Goal: Information Seeking & Learning: Learn about a topic

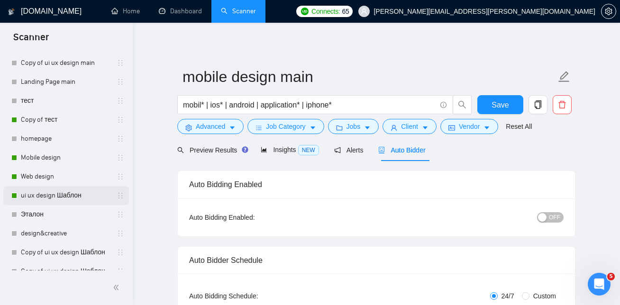
scroll to position [101, 0]
click at [45, 195] on link "ui ux design Шаблон" at bounding box center [66, 195] width 90 height 19
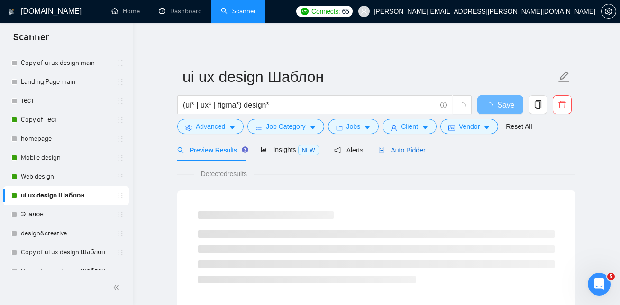
click at [407, 147] on span "Auto Bidder" at bounding box center [401, 150] width 47 height 8
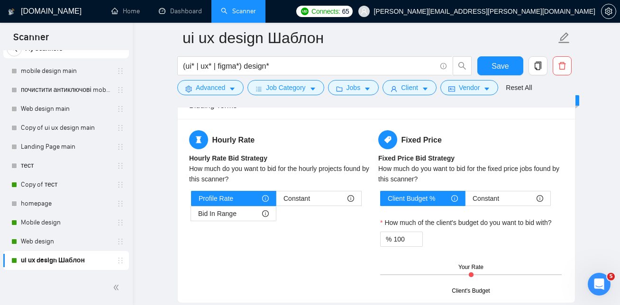
scroll to position [1502, 0]
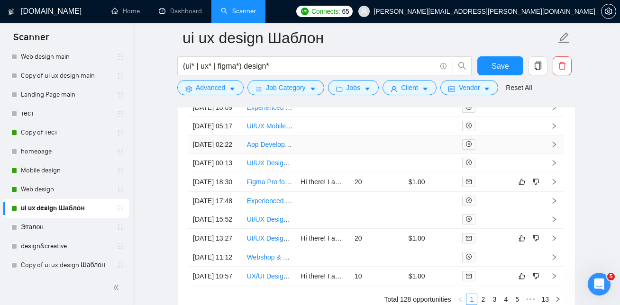
scroll to position [2531, 0]
click at [51, 190] on link "Web design" at bounding box center [66, 189] width 90 height 19
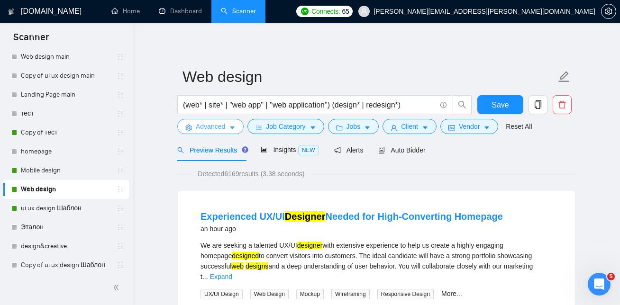
click at [220, 120] on button "Advanced" at bounding box center [210, 126] width 66 height 15
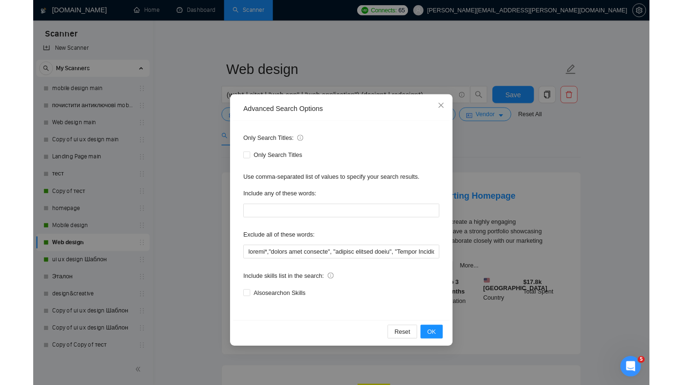
scroll to position [50, 0]
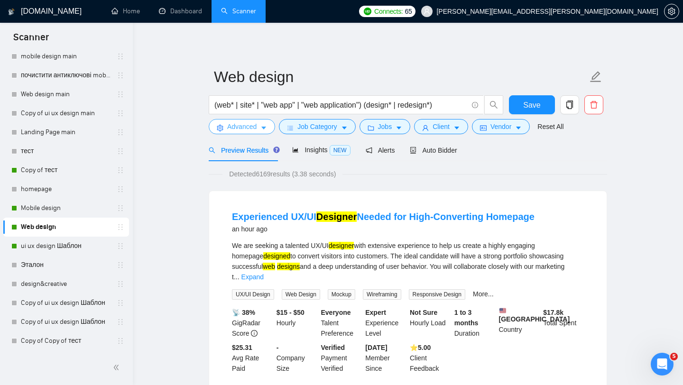
click at [247, 132] on button "Advanced" at bounding box center [242, 126] width 66 height 15
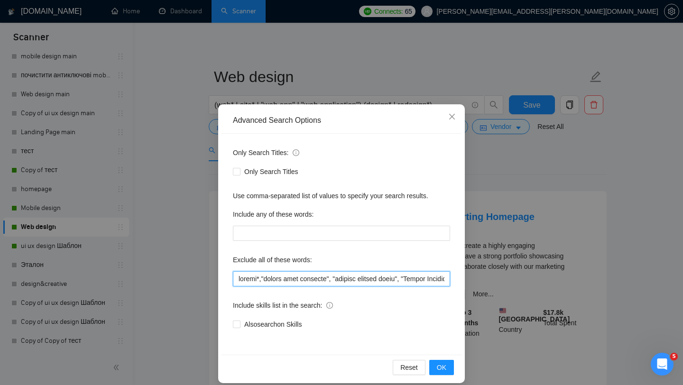
click at [316, 283] on input "text" at bounding box center [341, 278] width 217 height 15
click at [397, 280] on input "text" at bounding box center [341, 278] width 217 height 15
type input "mobile*,"domain name purchase", "website hosting setup", "Google Sitemap Submis…"
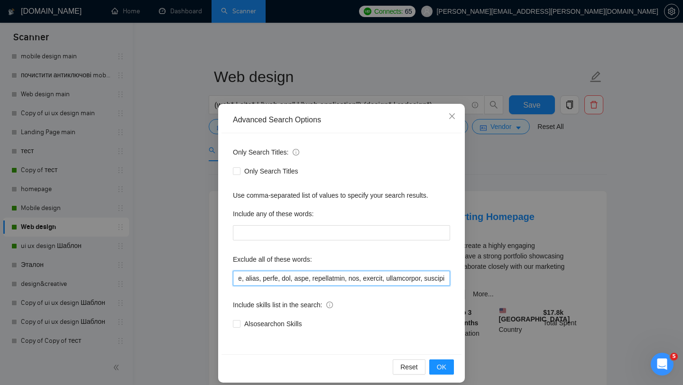
drag, startPoint x: 263, startPoint y: 280, endPoint x: 496, endPoint y: 282, distance: 233.3
click at [496, 282] on div "Advanced Search Options Only Search Titles: Only Search Titles Use comma-separa…" at bounding box center [341, 192] width 683 height 385
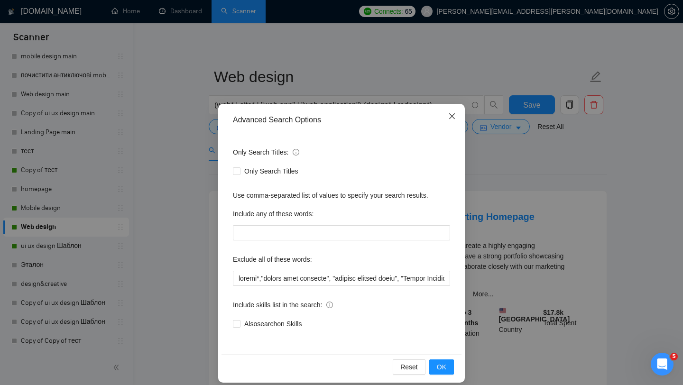
click at [453, 118] on icon "close" at bounding box center [452, 116] width 6 height 6
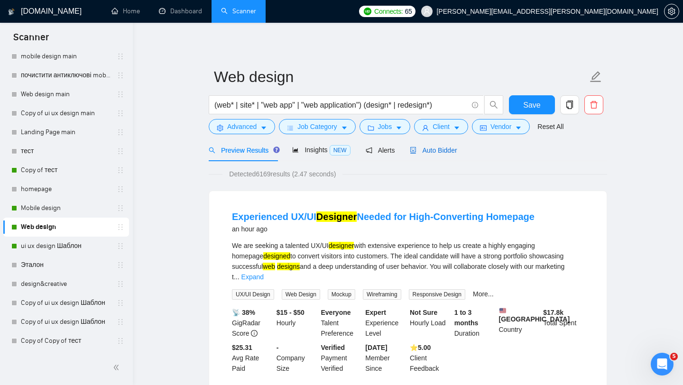
click at [434, 150] on span "Auto Bidder" at bounding box center [433, 150] width 47 height 8
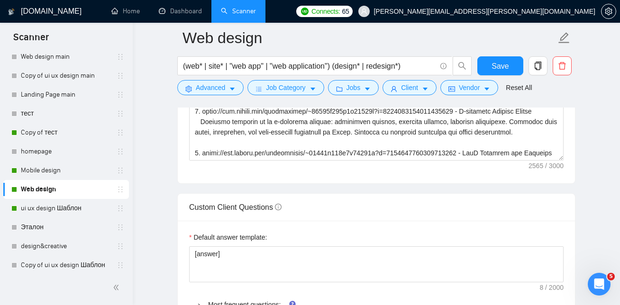
scroll to position [23, 0]
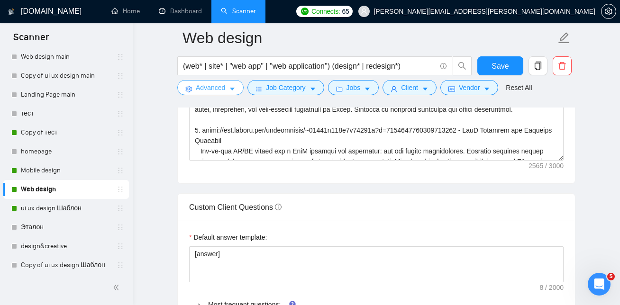
click at [217, 91] on span "Advanced" at bounding box center [210, 87] width 29 height 10
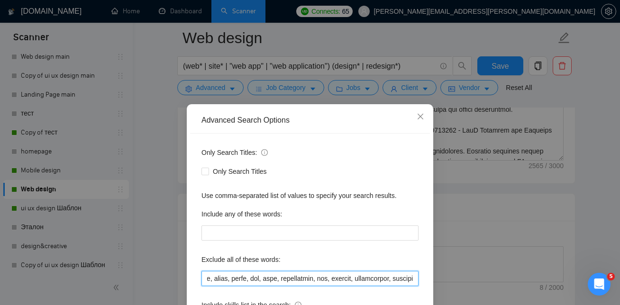
scroll to position [0, 5983]
drag, startPoint x: 234, startPoint y: 278, endPoint x: 472, endPoint y: 291, distance: 238.8
click at [472, 291] on div "Advanced Search Options Only Search Titles: Only Search Titles Use comma-separa…" at bounding box center [310, 152] width 620 height 305
click at [234, 278] on input "text" at bounding box center [309, 278] width 217 height 15
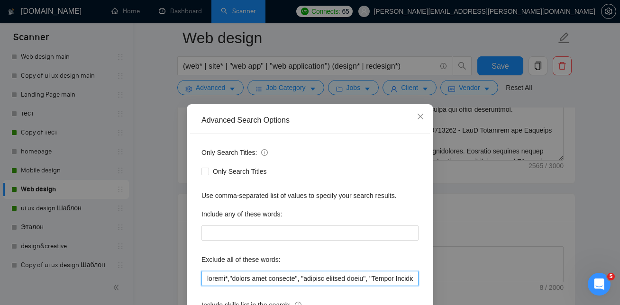
click at [311, 280] on input "text" at bounding box center [309, 278] width 217 height 15
paste input ""developer needed","looking for developer","looking for a developer","hire a de…"
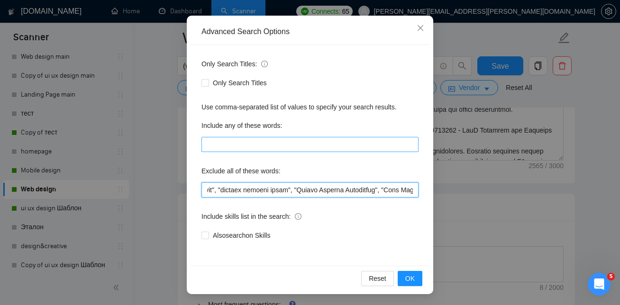
scroll to position [89, 0]
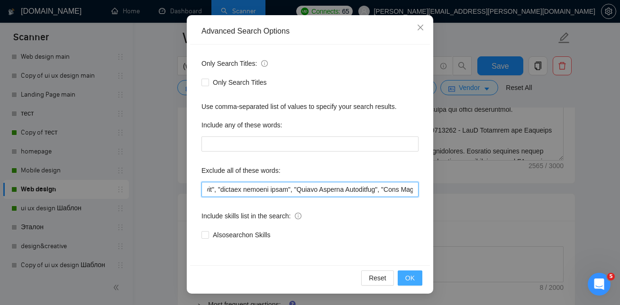
type input "mobile*,"domain name purchase","developer needed","looking for developer","look…"
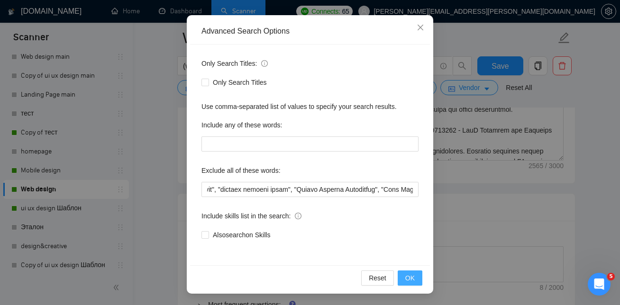
scroll to position [0, 0]
click at [412, 280] on span "OK" at bounding box center [409, 278] width 9 height 10
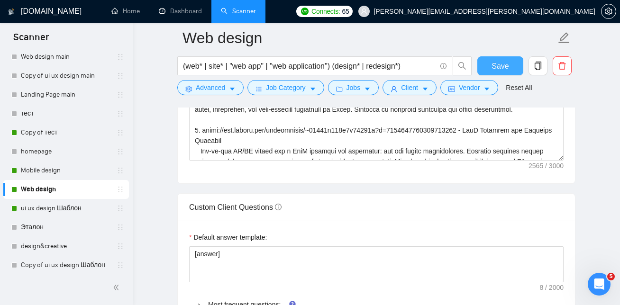
click at [506, 62] on span "Save" at bounding box center [500, 66] width 17 height 12
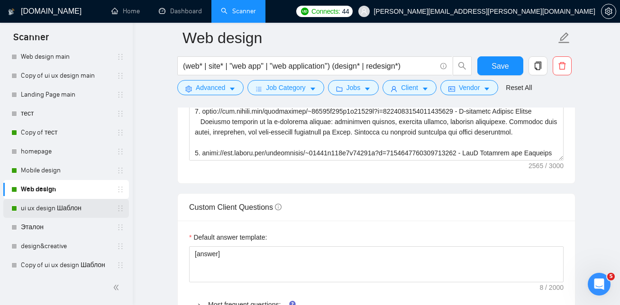
click at [66, 208] on link "ui ux design Шаблон" at bounding box center [66, 208] width 90 height 19
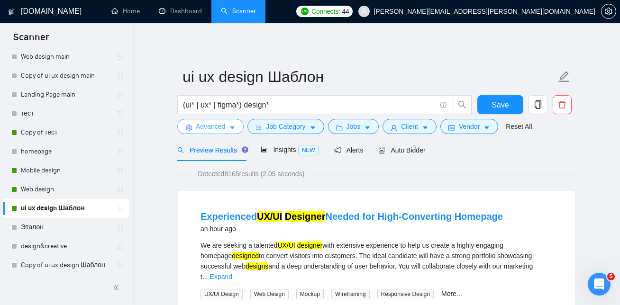
click at [224, 131] on span "Advanced" at bounding box center [210, 126] width 29 height 10
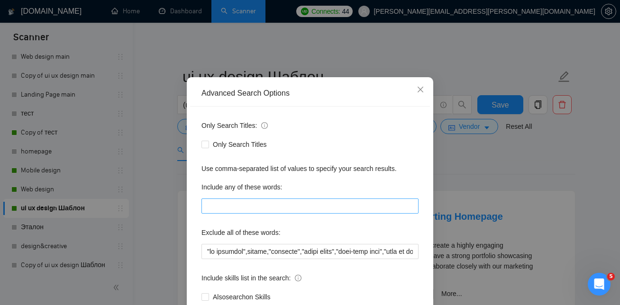
scroll to position [27, 0]
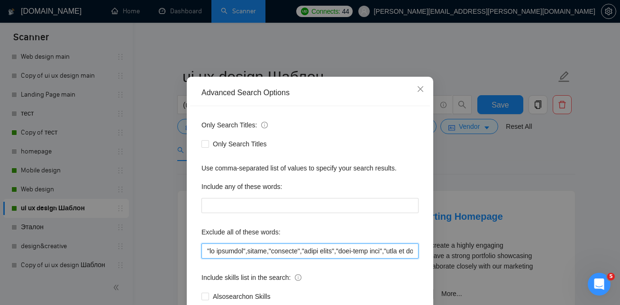
click at [306, 253] on input "text" at bounding box center [309, 251] width 217 height 15
paste input "developer needed","looking for developer","looking for a developer","hire a dev…"
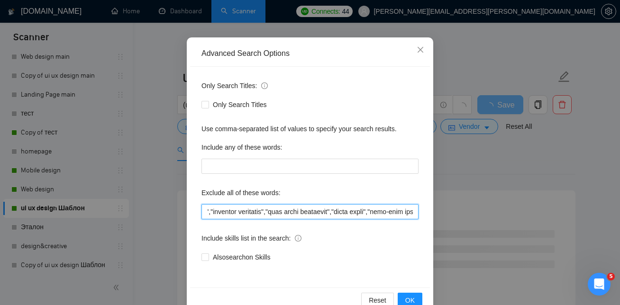
scroll to position [89, 0]
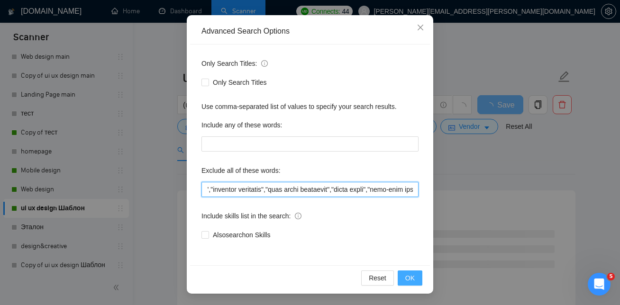
type input ""no agencies",mentor,"tutoring","developer needed","looking for developer","loo…"
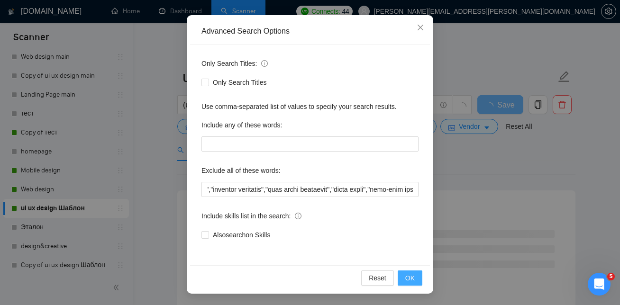
click at [414, 277] on span "OK" at bounding box center [409, 278] width 9 height 10
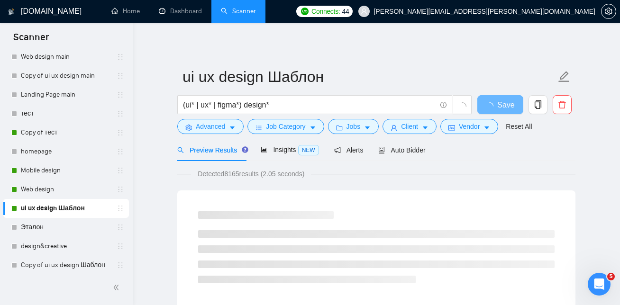
scroll to position [42, 0]
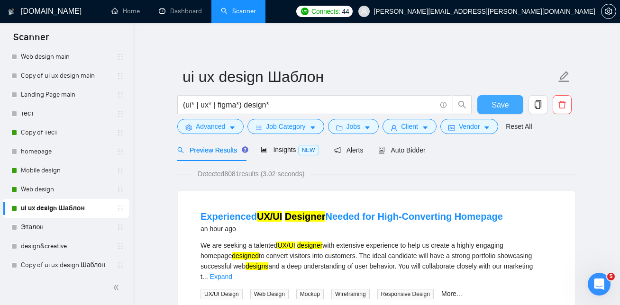
click at [498, 104] on span "Save" at bounding box center [500, 105] width 17 height 12
click at [501, 101] on span "Save" at bounding box center [500, 105] width 17 height 12
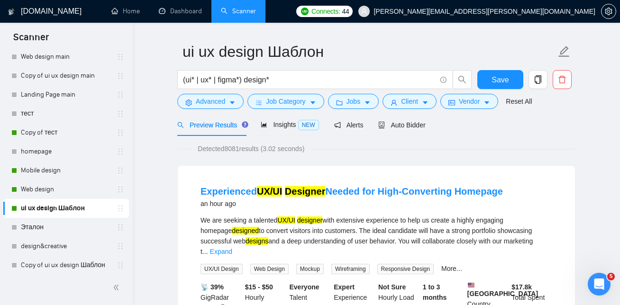
scroll to position [28, 0]
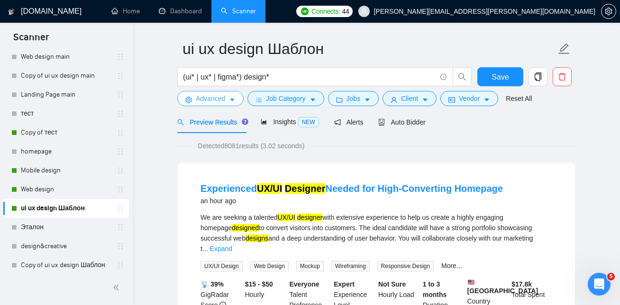
click at [228, 102] on button "Advanced" at bounding box center [210, 98] width 66 height 15
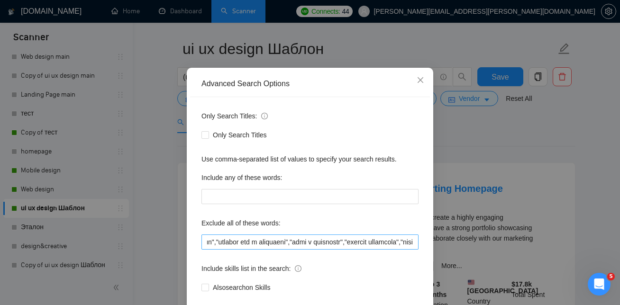
scroll to position [0, 209]
click at [371, 272] on div "Include skills list in the search:" at bounding box center [309, 270] width 217 height 19
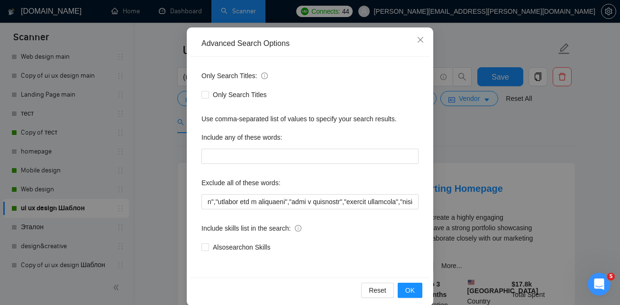
scroll to position [89, 0]
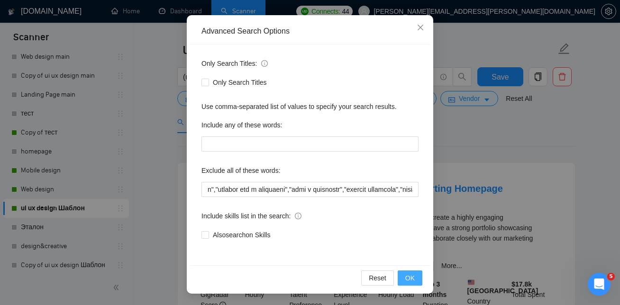
click at [415, 275] on button "OK" at bounding box center [410, 278] width 25 height 15
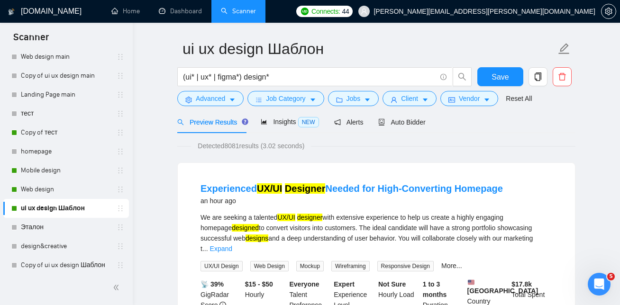
scroll to position [42, 0]
click at [58, 190] on link "Web design" at bounding box center [66, 189] width 90 height 19
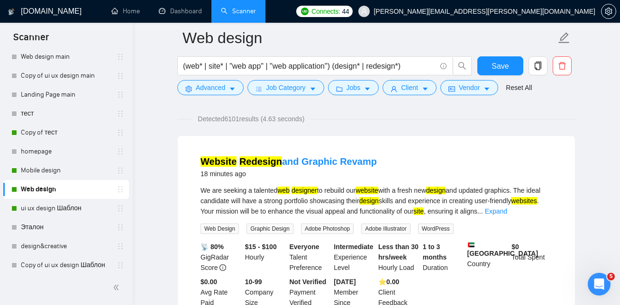
scroll to position [61, 0]
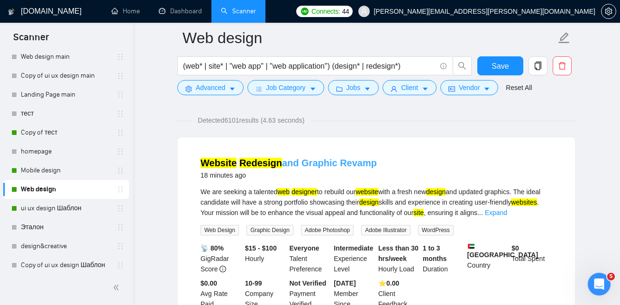
click at [347, 162] on link "Website Redesign and Graphic Revamp" at bounding box center [289, 163] width 176 height 10
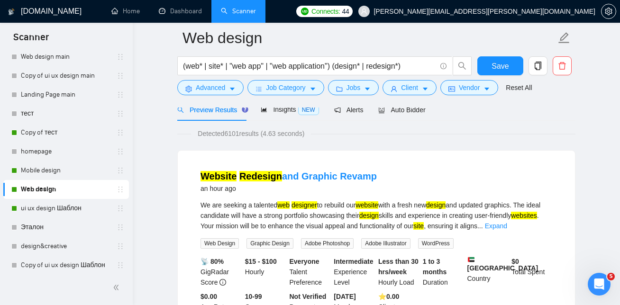
scroll to position [56, 0]
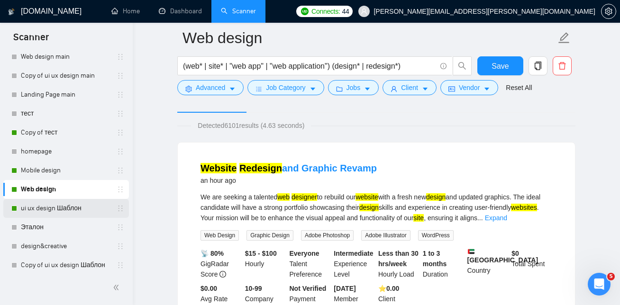
click at [68, 208] on link "ui ux design Шаблон" at bounding box center [66, 208] width 90 height 19
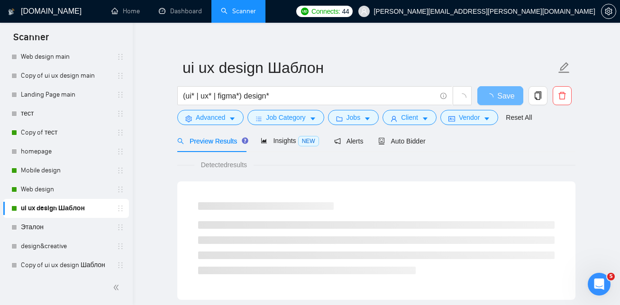
scroll to position [8, 0]
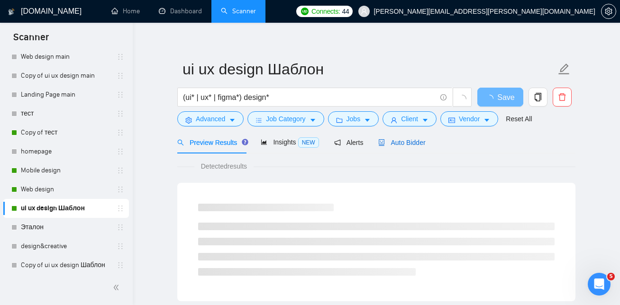
click at [411, 141] on span "Auto Bidder" at bounding box center [401, 143] width 47 height 8
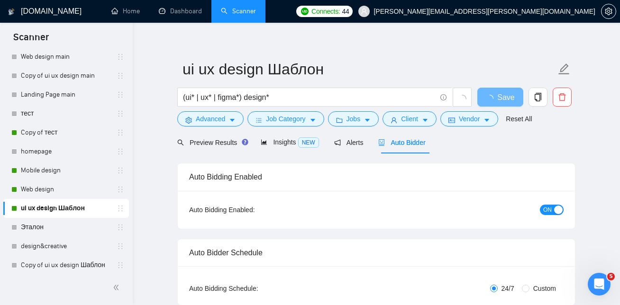
checkbox input "true"
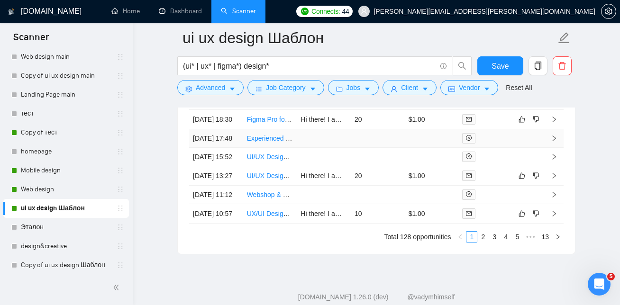
scroll to position [2567, 0]
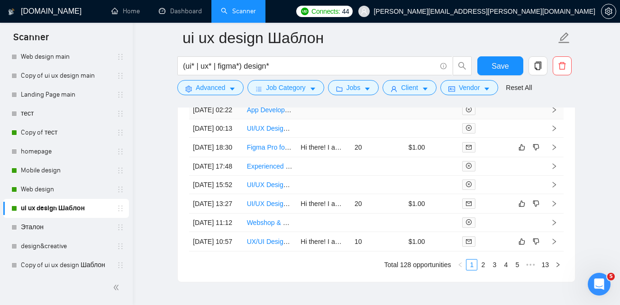
click at [274, 114] on link "App Developer Needed to Bring Figma Wireframes to Life" at bounding box center [332, 110] width 170 height 8
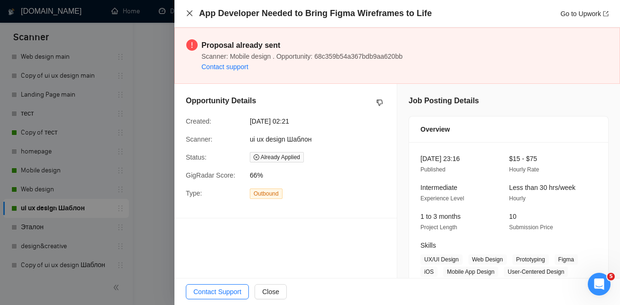
click at [192, 14] on icon "close" at bounding box center [190, 13] width 8 height 8
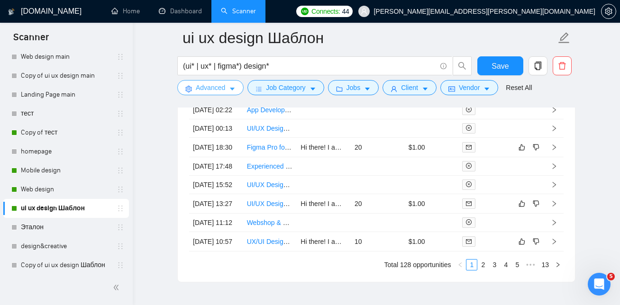
click at [215, 92] on span "Advanced" at bounding box center [210, 87] width 29 height 10
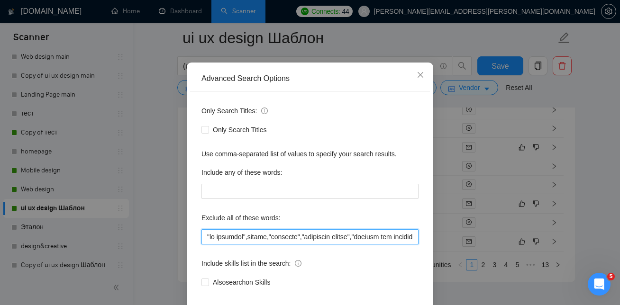
click at [210, 245] on input "text" at bounding box center [309, 236] width 217 height 15
drag, startPoint x: 206, startPoint y: 277, endPoint x: 408, endPoint y: 295, distance: 203.2
click at [408, 295] on div "Only Search Titles: Only Search Titles Use comma-separated list of values to sp…" at bounding box center [310, 202] width 240 height 221
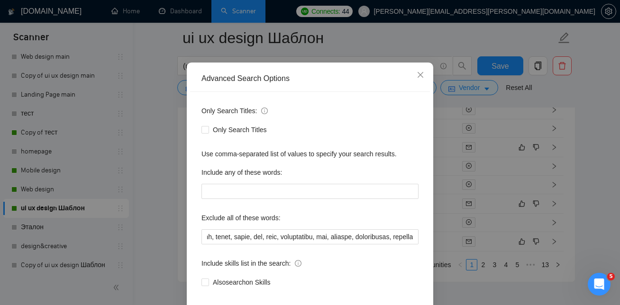
scroll to position [0, 0]
click at [419, 79] on icon "close" at bounding box center [421, 75] width 8 height 8
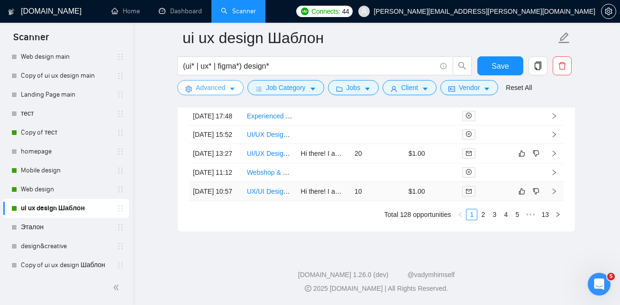
scroll to position [2717, 0]
click at [484, 214] on link "2" at bounding box center [483, 215] width 10 height 10
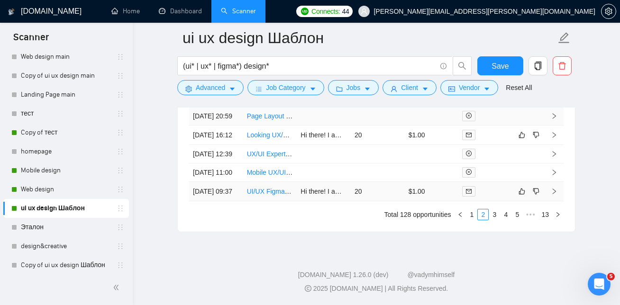
scroll to position [2718, 0]
click at [472, 215] on link "1" at bounding box center [472, 215] width 10 height 10
click at [272, 188] on link "UX/UI Designer Needed for Health App Image Capture Functionality" at bounding box center [347, 192] width 200 height 8
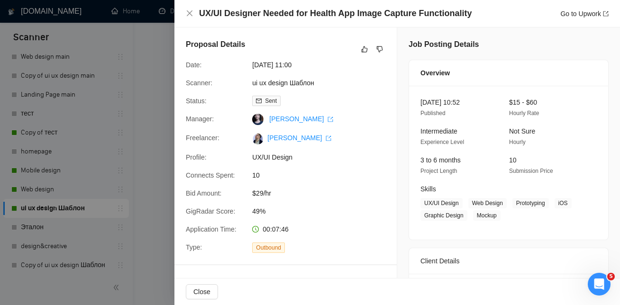
click at [146, 54] on div at bounding box center [310, 152] width 620 height 305
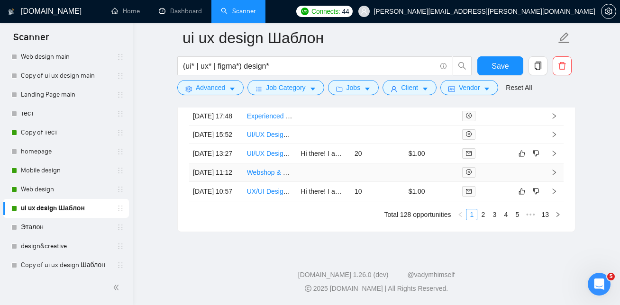
scroll to position [2626, 0]
click at [278, 157] on link "UI/UX Designer Needed for SaaS Dashboard Design" at bounding box center [325, 154] width 156 height 8
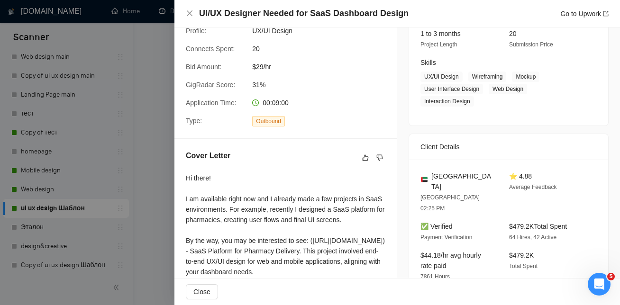
scroll to position [117, 0]
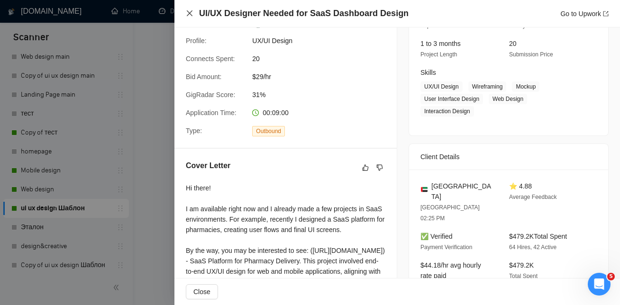
click at [189, 12] on icon "close" at bounding box center [190, 13] width 8 height 8
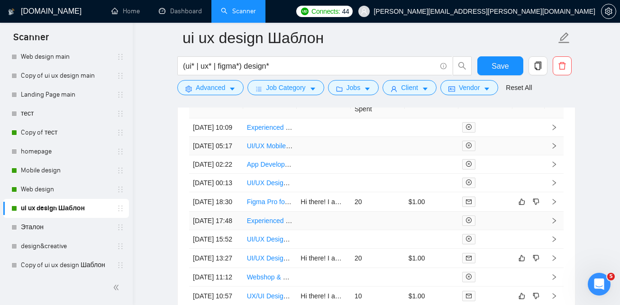
scroll to position [2516, 0]
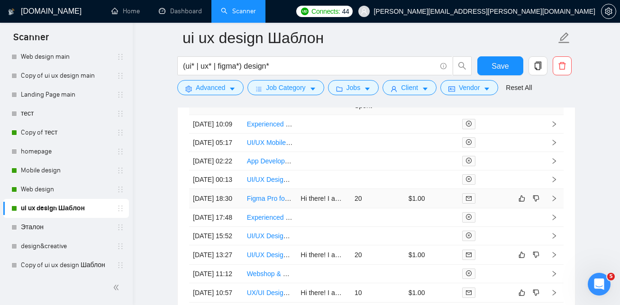
click at [270, 202] on link "Figma Pro for Modern and Clean Homepage Redesign" at bounding box center [327, 199] width 161 height 8
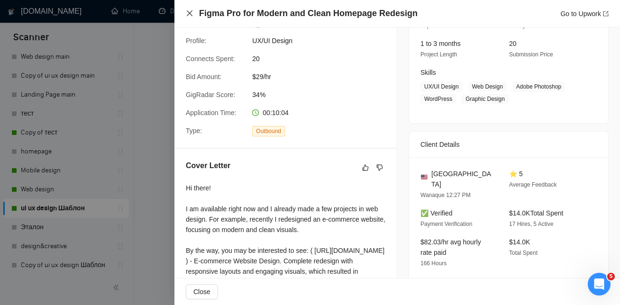
click at [191, 15] on icon "close" at bounding box center [190, 13] width 6 height 6
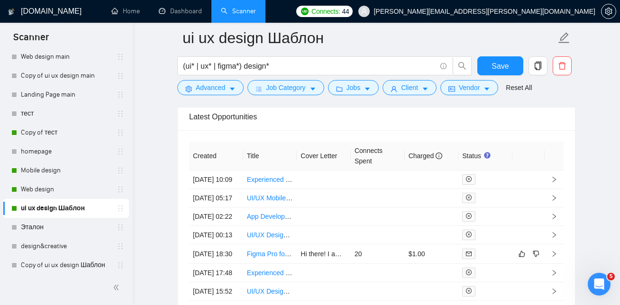
scroll to position [2461, 0]
click at [56, 174] on link "Mobile design" at bounding box center [66, 170] width 90 height 19
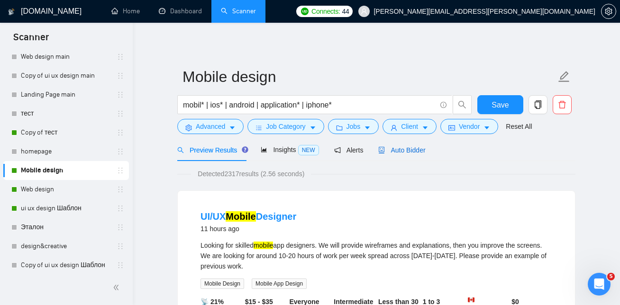
click at [414, 148] on span "Auto Bidder" at bounding box center [401, 150] width 47 height 8
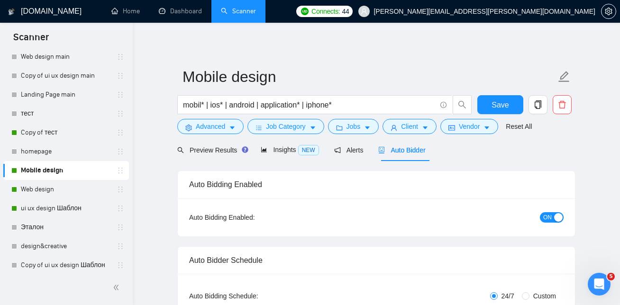
checkbox input "true"
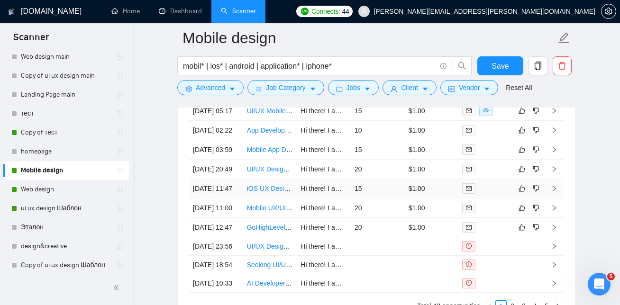
scroll to position [2524, 0]
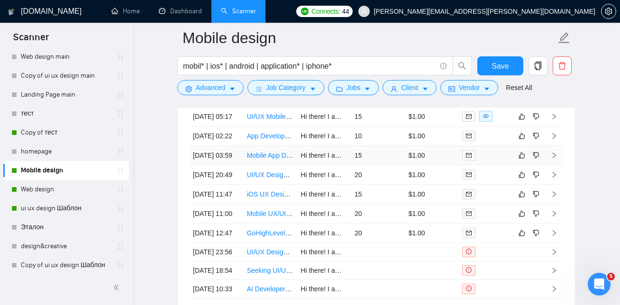
click at [273, 159] on link "Mobile App Designer Needed for Vendor Connection Platform" at bounding box center [337, 156] width 181 height 8
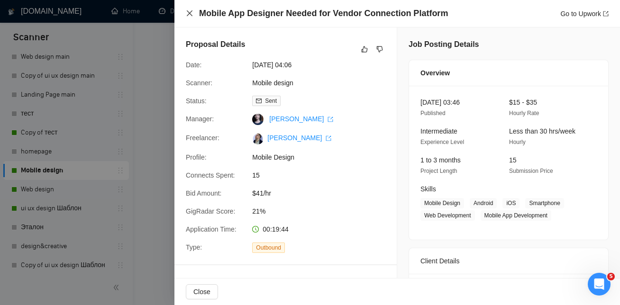
click at [190, 12] on icon "close" at bounding box center [190, 13] width 8 height 8
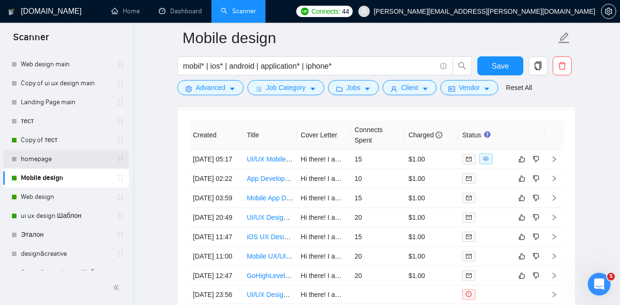
scroll to position [80, 0]
click at [62, 140] on link "Copy of тест" at bounding box center [66, 140] width 90 height 19
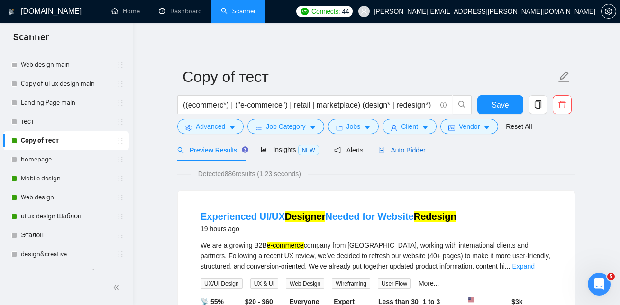
click at [399, 153] on span "Auto Bidder" at bounding box center [401, 150] width 47 height 8
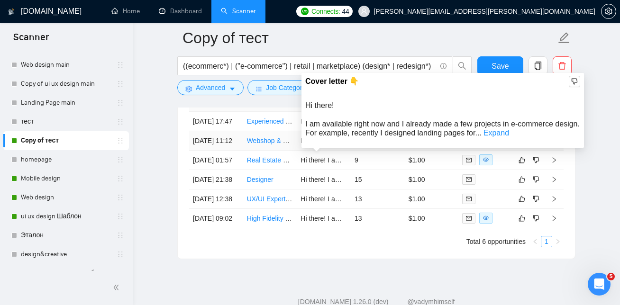
scroll to position [2378, 0]
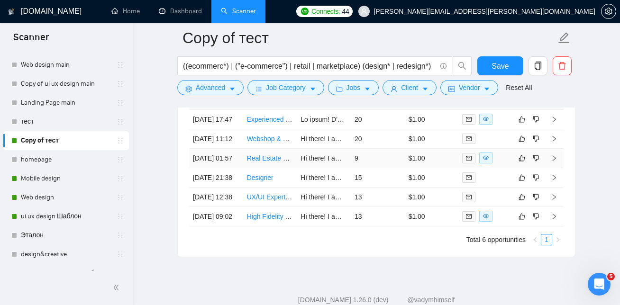
click at [269, 162] on link "Real Estate SAAS Web Application UX/UI" at bounding box center [308, 159] width 123 height 8
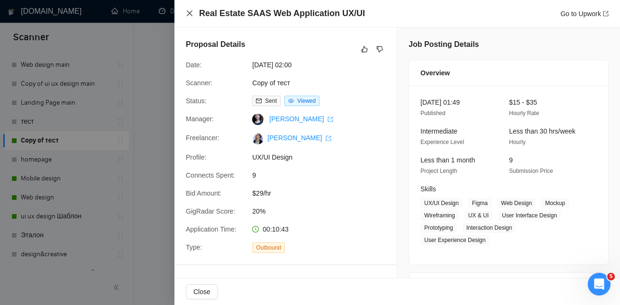
click at [192, 15] on icon "close" at bounding box center [190, 13] width 8 height 8
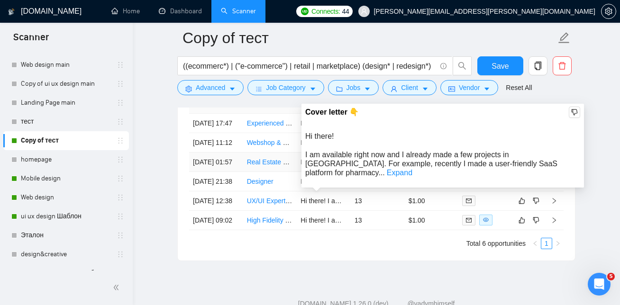
scroll to position [2353, 0]
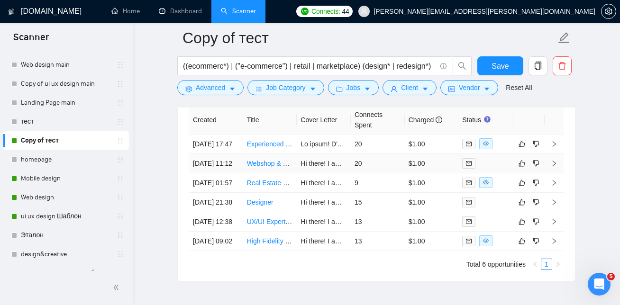
click at [265, 167] on link "Webshop & Landing Page Designer (Figma, E-commerce, CRO)" at bounding box center [342, 164] width 190 height 8
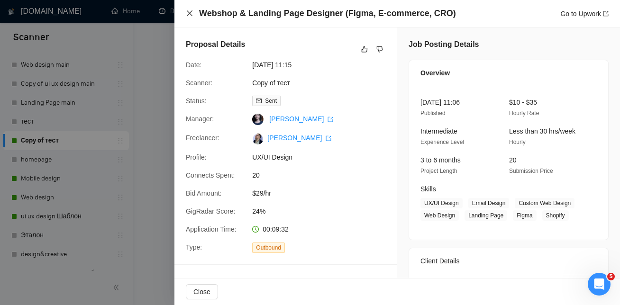
click at [188, 15] on icon "close" at bounding box center [190, 13] width 6 height 6
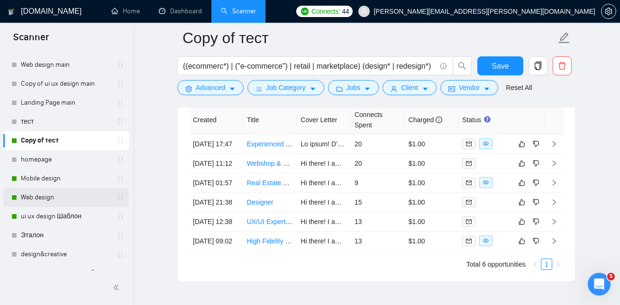
click at [70, 197] on link "Web design" at bounding box center [66, 197] width 90 height 19
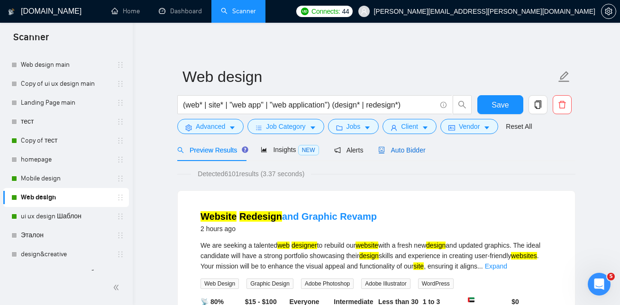
click at [401, 148] on span "Auto Bidder" at bounding box center [401, 150] width 47 height 8
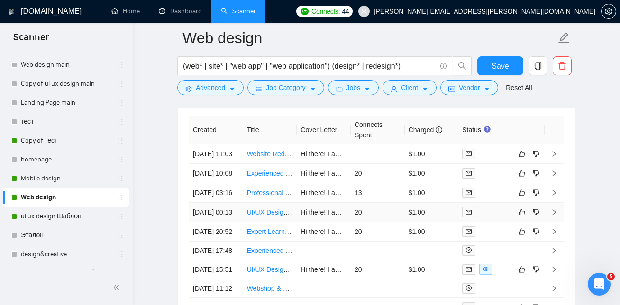
scroll to position [2339, 0]
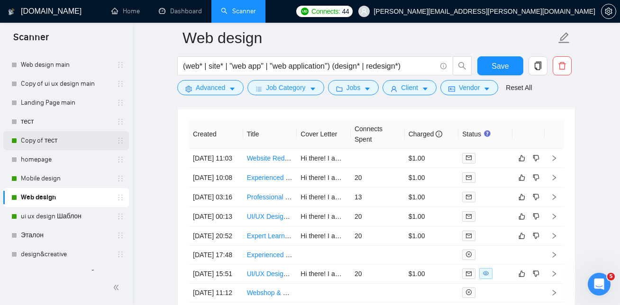
click at [46, 139] on link "Copy of тест" at bounding box center [66, 140] width 90 height 19
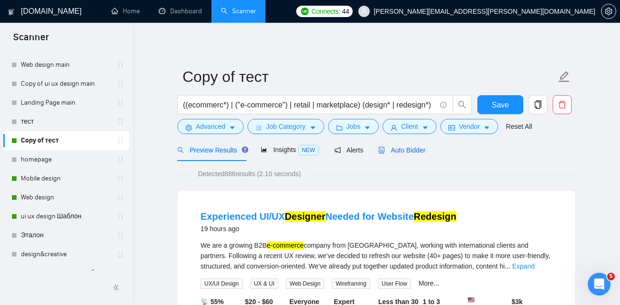
click at [412, 152] on span "Auto Bidder" at bounding box center [401, 150] width 47 height 8
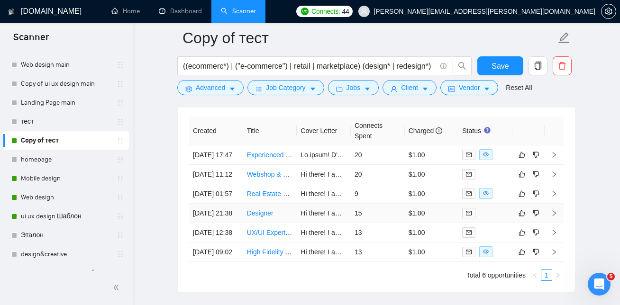
scroll to position [2341, 0]
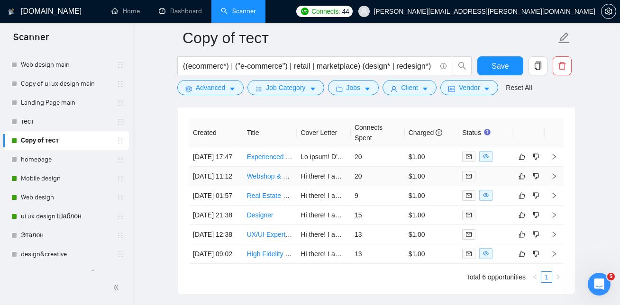
click at [268, 186] on td "Webshop & Landing Page Designer (Figma, E-commerce, CRO)" at bounding box center [270, 176] width 54 height 19
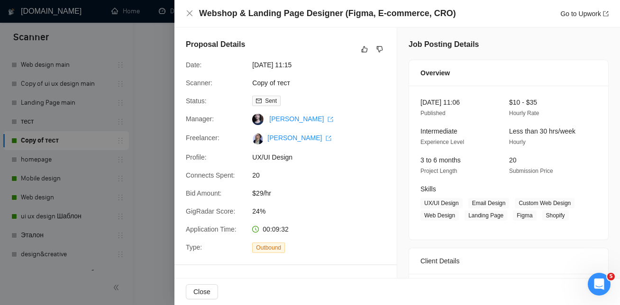
click at [117, 110] on div at bounding box center [310, 152] width 620 height 305
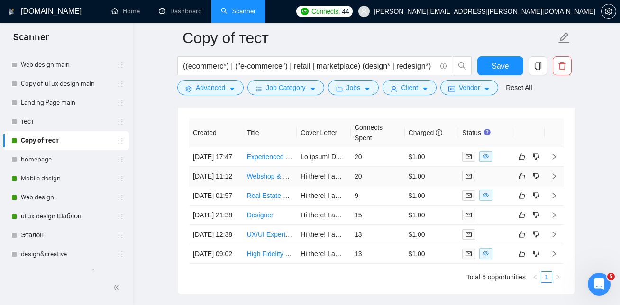
click at [271, 180] on link "Webshop & Landing Page Designer (Figma, E-commerce, CRO)" at bounding box center [342, 177] width 190 height 8
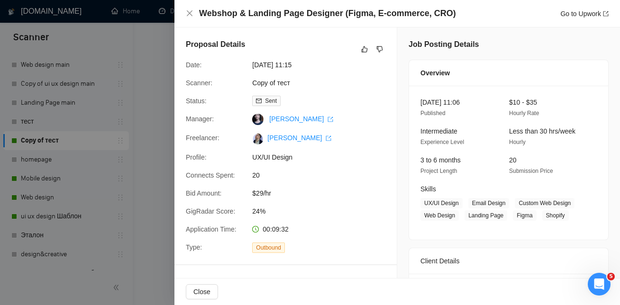
click at [192, 17] on div "Webshop & Landing Page Designer (Figma, E-commerce, CRO) Go to Upwork" at bounding box center [397, 14] width 423 height 12
click at [191, 11] on icon "close" at bounding box center [190, 13] width 8 height 8
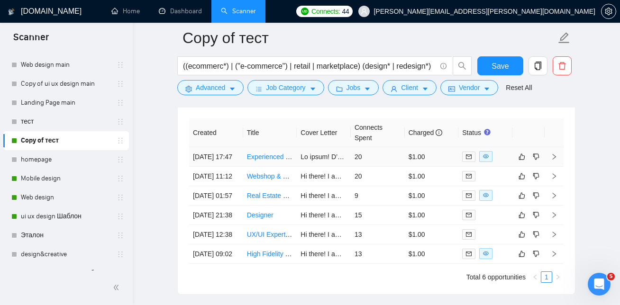
click at [280, 161] on link "Experienced UI/UX Designer Needed for Website Redesign" at bounding box center [334, 157] width 175 height 8
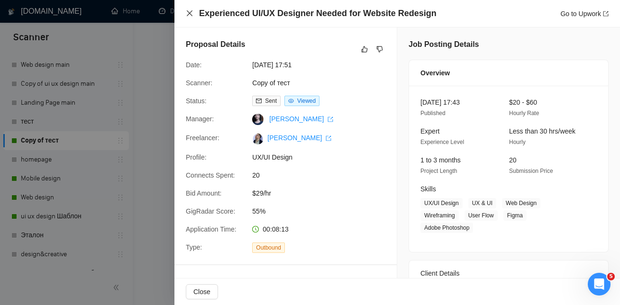
click at [191, 14] on icon "close" at bounding box center [190, 13] width 6 height 6
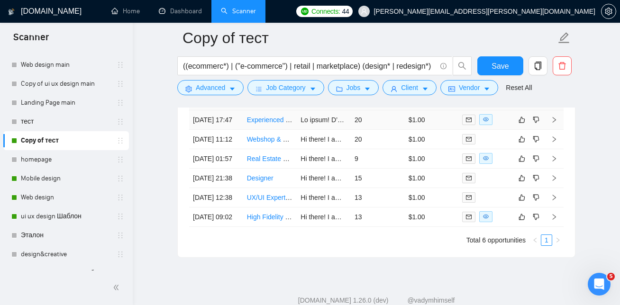
scroll to position [2387, 0]
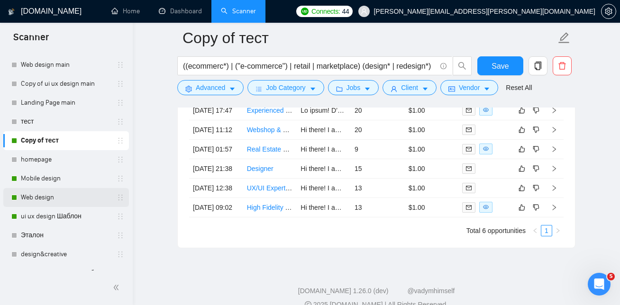
click at [53, 196] on link "Web design" at bounding box center [66, 197] width 90 height 19
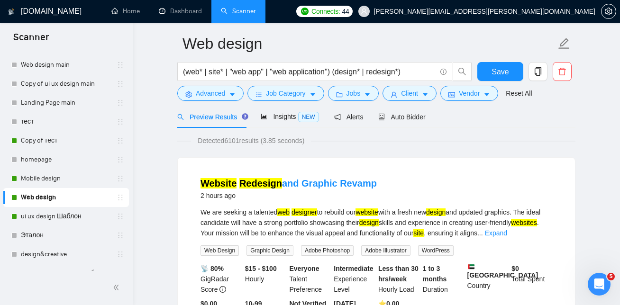
scroll to position [35, 0]
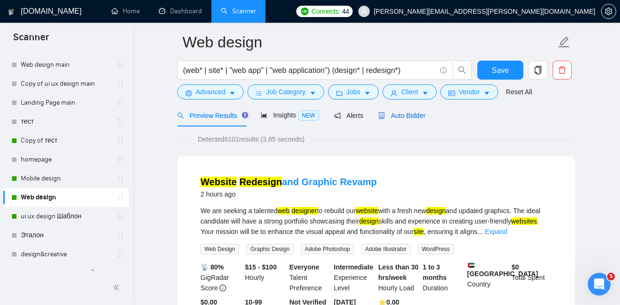
click at [401, 117] on span "Auto Bidder" at bounding box center [401, 116] width 47 height 8
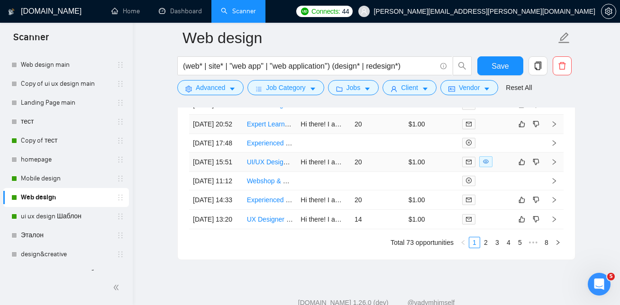
scroll to position [2435, 0]
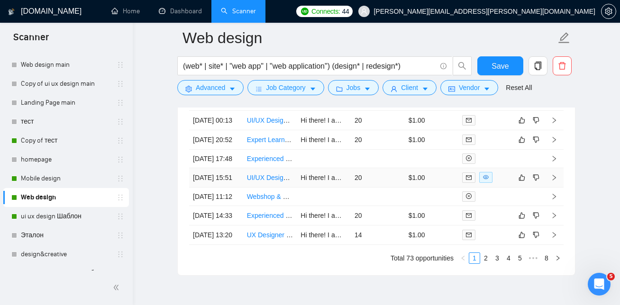
click at [262, 182] on link "UI/UX Designer Needed to Rework Place Order Funnel + Homepage Prompts (Figma) –…" at bounding box center [399, 178] width 304 height 8
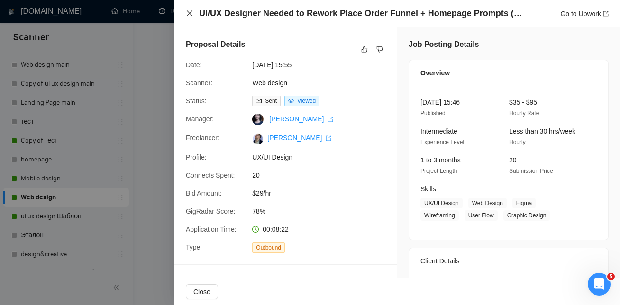
click at [192, 13] on icon "close" at bounding box center [190, 13] width 8 height 8
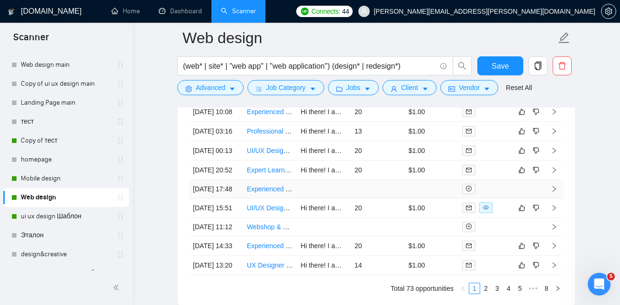
scroll to position [2404, 0]
click at [278, 175] on link "Expert LearnWorlds Site Redesign Needed" at bounding box center [310, 171] width 127 height 8
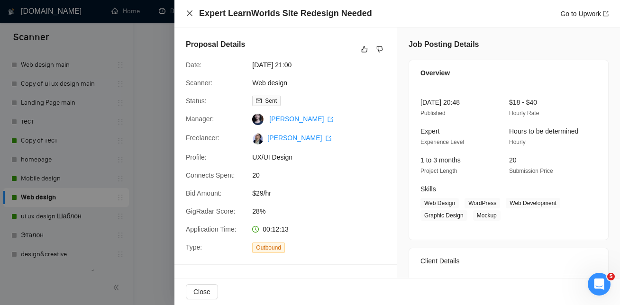
click at [191, 13] on icon "close" at bounding box center [190, 13] width 8 height 8
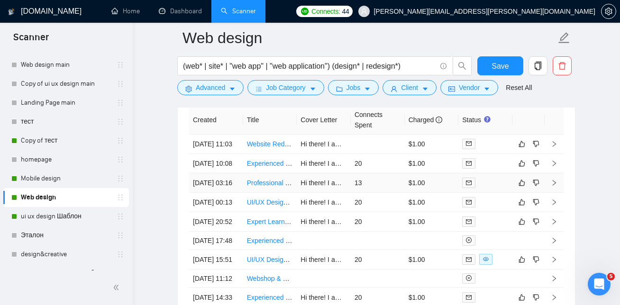
scroll to position [2358, 0]
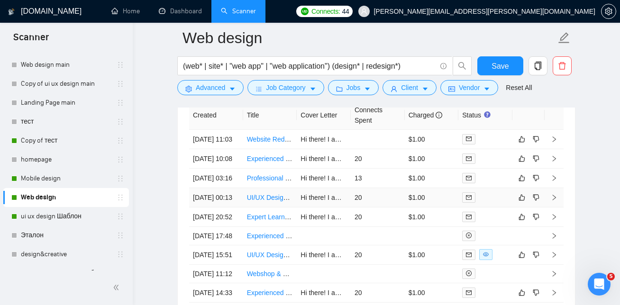
click at [262, 201] on link "UI/UX Designer Needed for PHP/Laravel Application Redesign" at bounding box center [339, 198] width 184 height 8
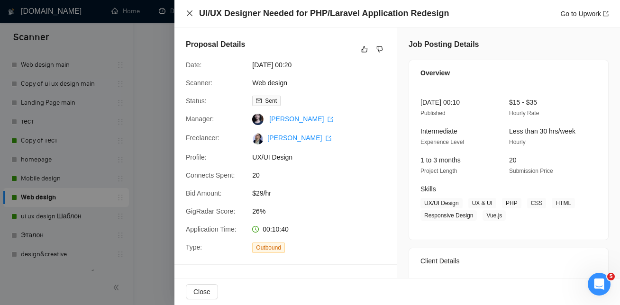
click at [186, 15] on icon "close" at bounding box center [190, 13] width 8 height 8
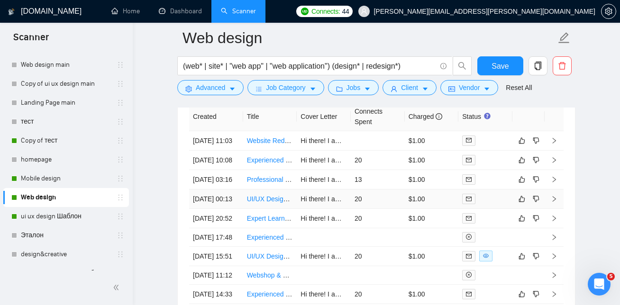
scroll to position [2355, 0]
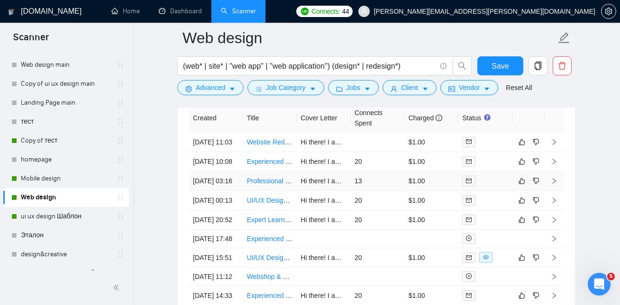
click at [276, 185] on link "Professional Color Palette & Website Assistance Needed" at bounding box center [330, 181] width 167 height 8
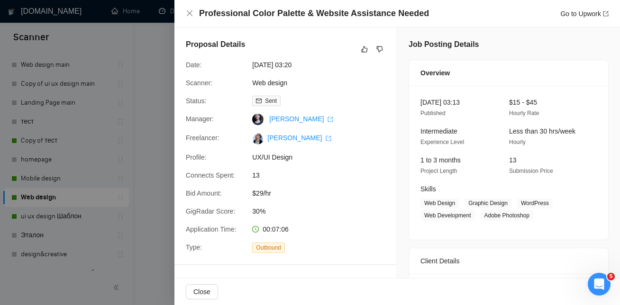
click at [193, 13] on div "Professional Color Palette & Website Assistance Needed Go to Upwork" at bounding box center [397, 14] width 423 height 12
click at [190, 13] on icon "close" at bounding box center [190, 13] width 6 height 6
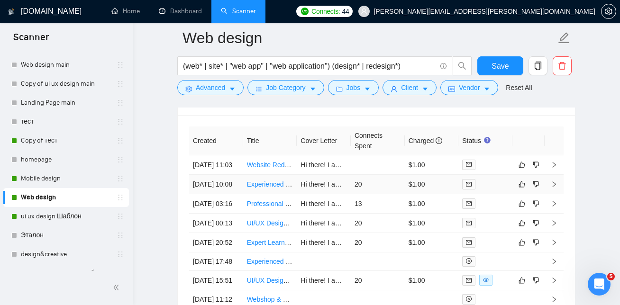
scroll to position [2333, 0]
click at [269, 188] on link "Experienced UX/UI Designer Needed for High-Converting Homepage" at bounding box center [349, 184] width 204 height 8
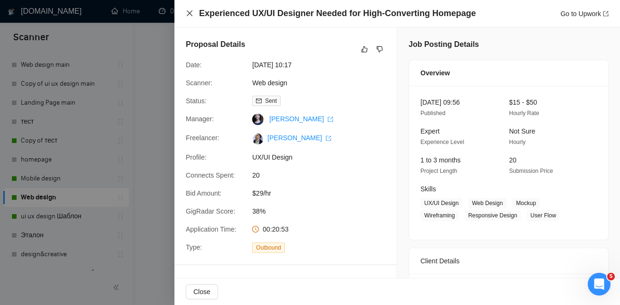
click at [192, 12] on icon "close" at bounding box center [190, 13] width 8 height 8
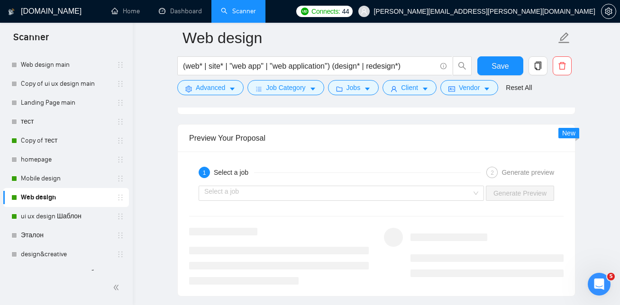
scroll to position [1743, 0]
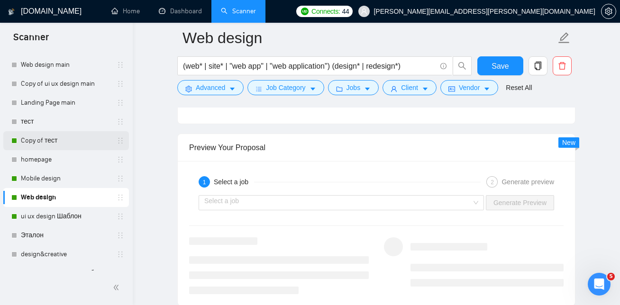
click at [46, 144] on link "Copy of тест" at bounding box center [66, 140] width 90 height 19
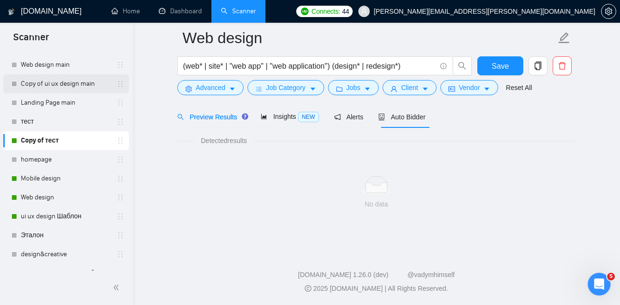
scroll to position [604, 0]
